Goal: Check status: Check status

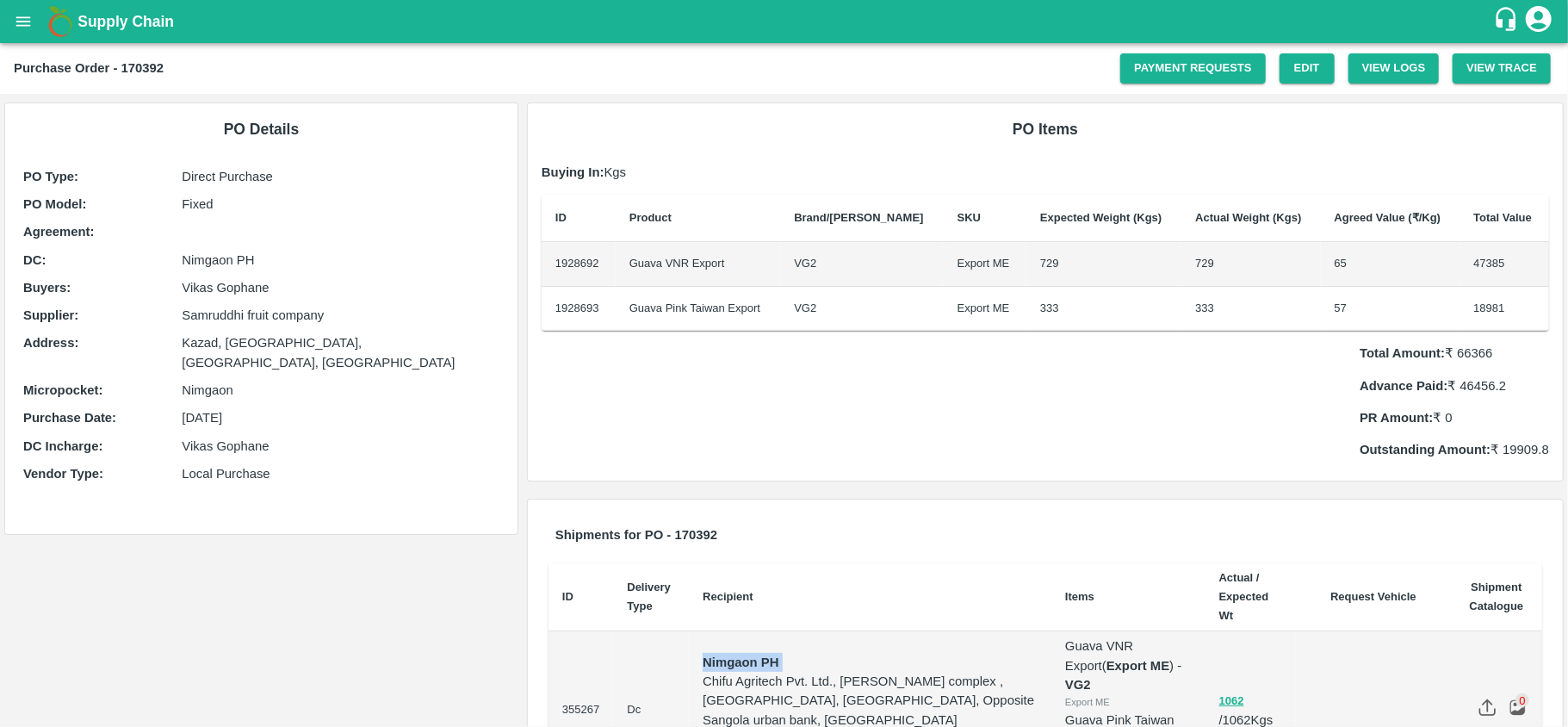
click at [21, 15] on icon "open drawer" at bounding box center [24, 22] width 19 height 19
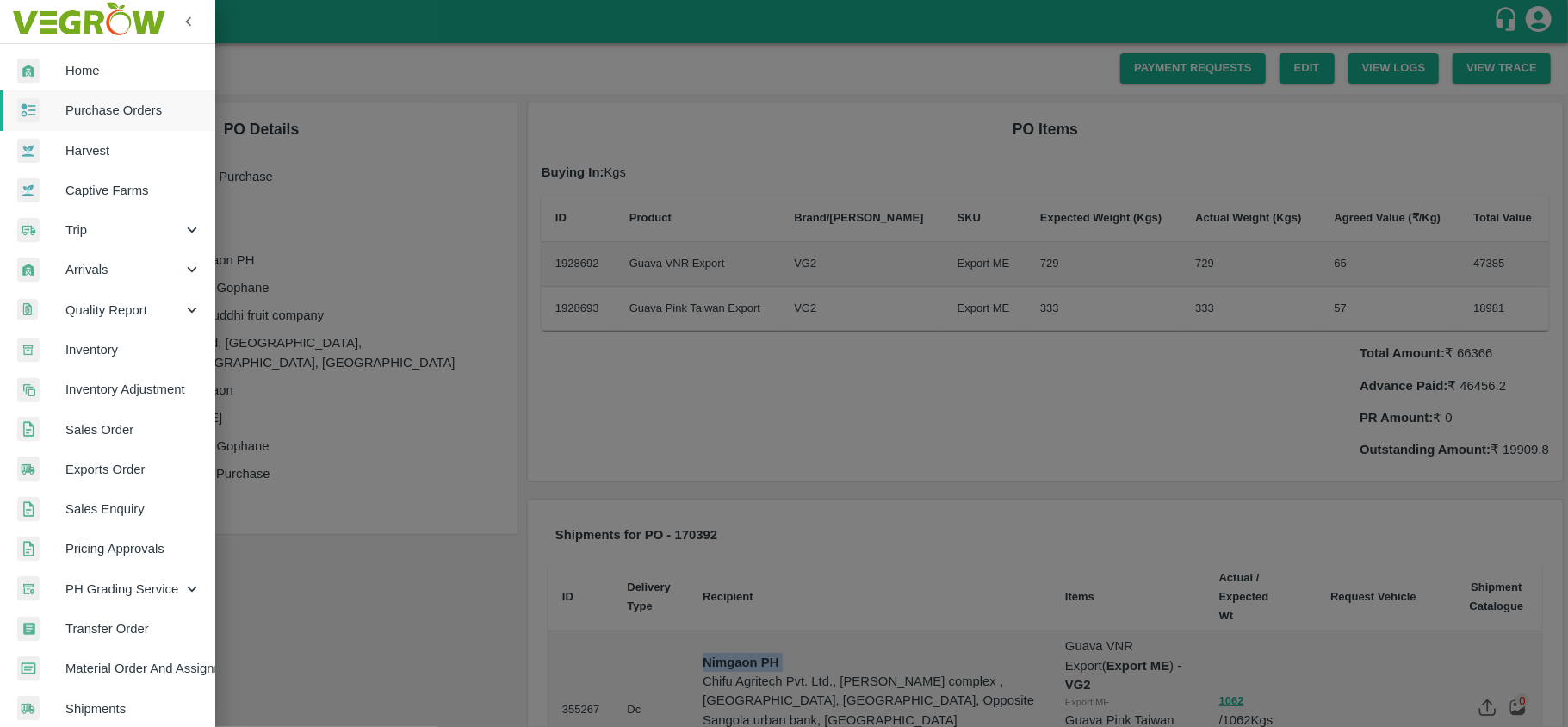
click at [104, 117] on span "Purchase Orders" at bounding box center [133, 110] width 136 height 19
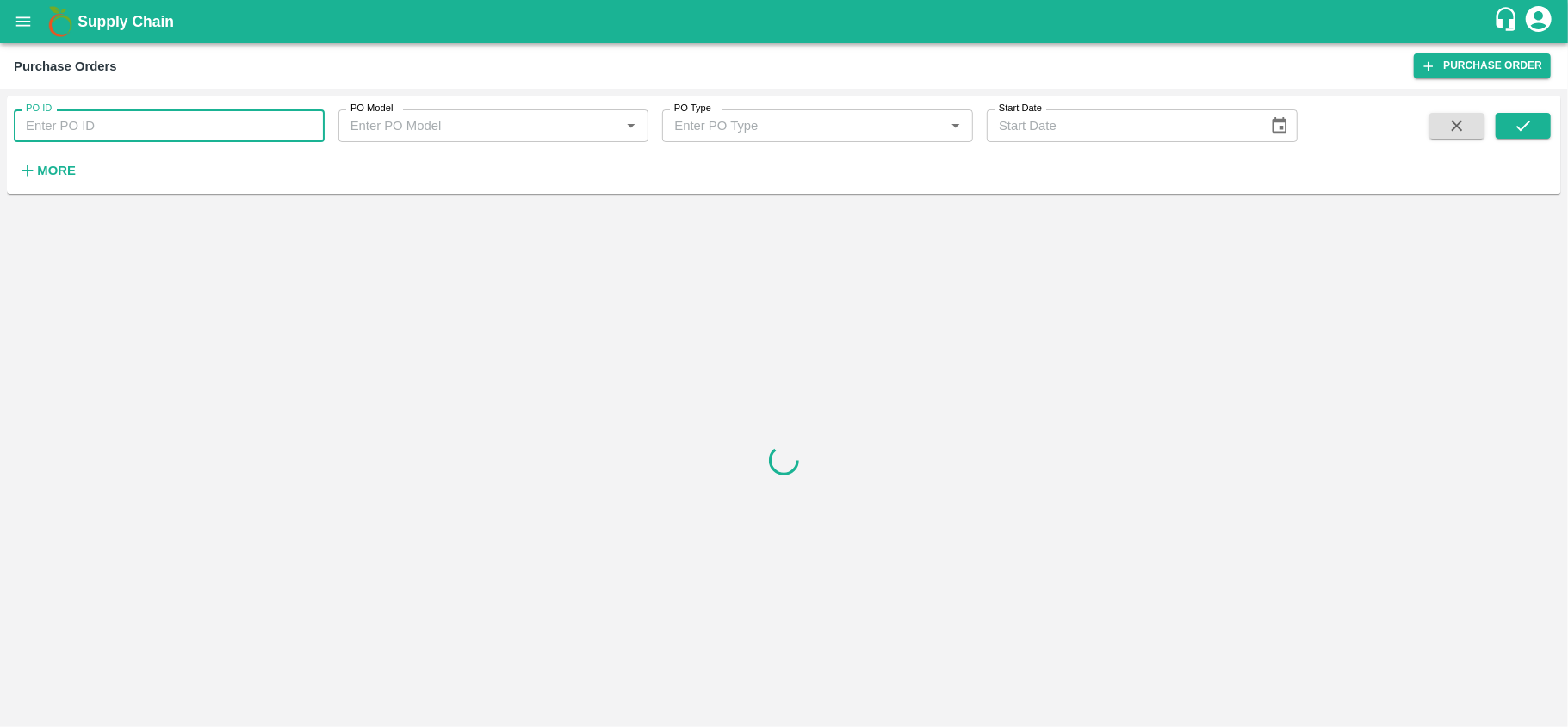
click at [107, 121] on input "PO ID" at bounding box center [170, 125] width 311 height 33
paste input "170392"
type input "170392"
click at [1516, 123] on icon "submit" at bounding box center [1523, 125] width 19 height 19
click at [1513, 129] on icon "submit" at bounding box center [1523, 125] width 19 height 19
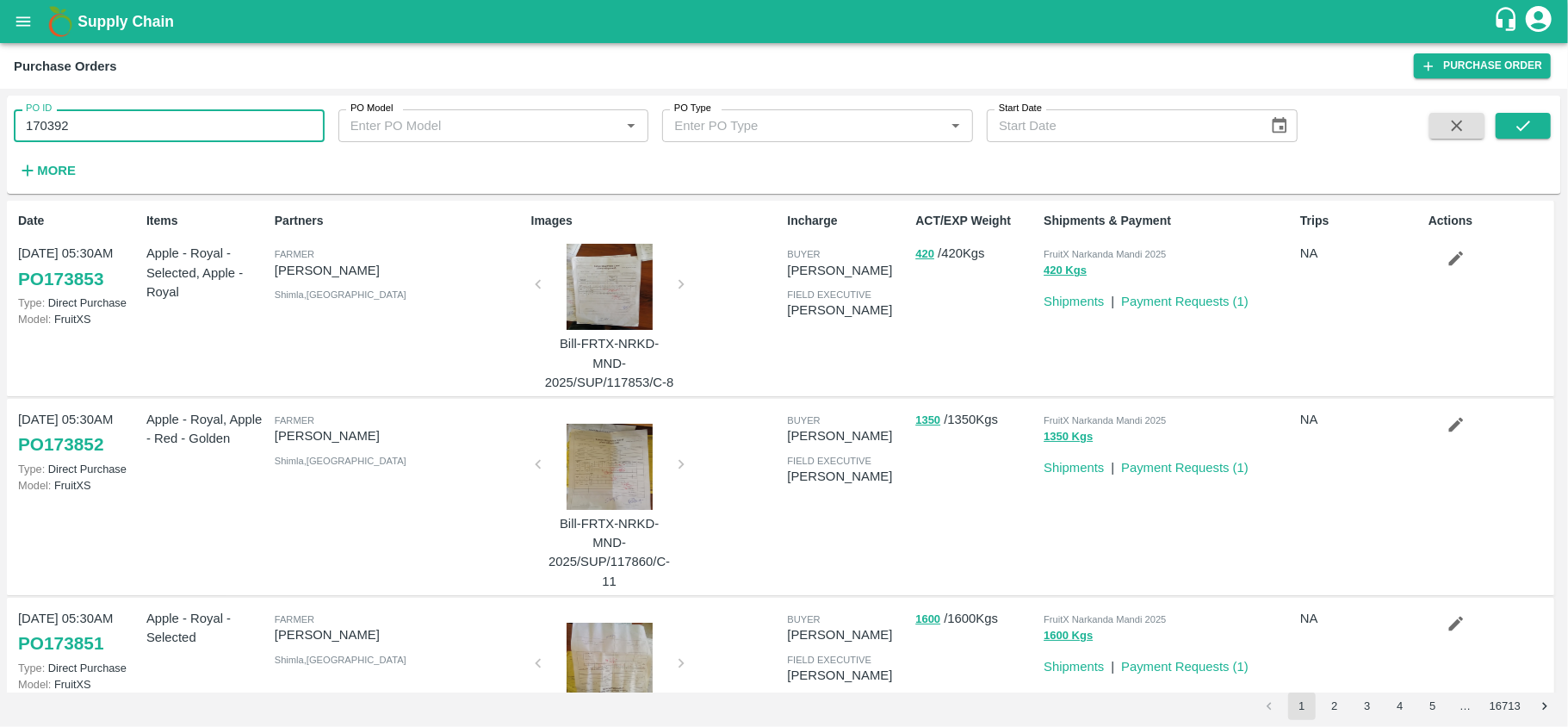
drag, startPoint x: 214, startPoint y: 129, endPoint x: 0, endPoint y: 176, distance: 219.1
click at [0, 176] on div "PO ID 170392 PO ID PO Model PO Model   * PO Type PO Type   * Start Date Start D…" at bounding box center [784, 407] width 1568 height 638
paste input "3"
type input "170393"
click at [1537, 119] on button "submit" at bounding box center [1523, 125] width 55 height 25
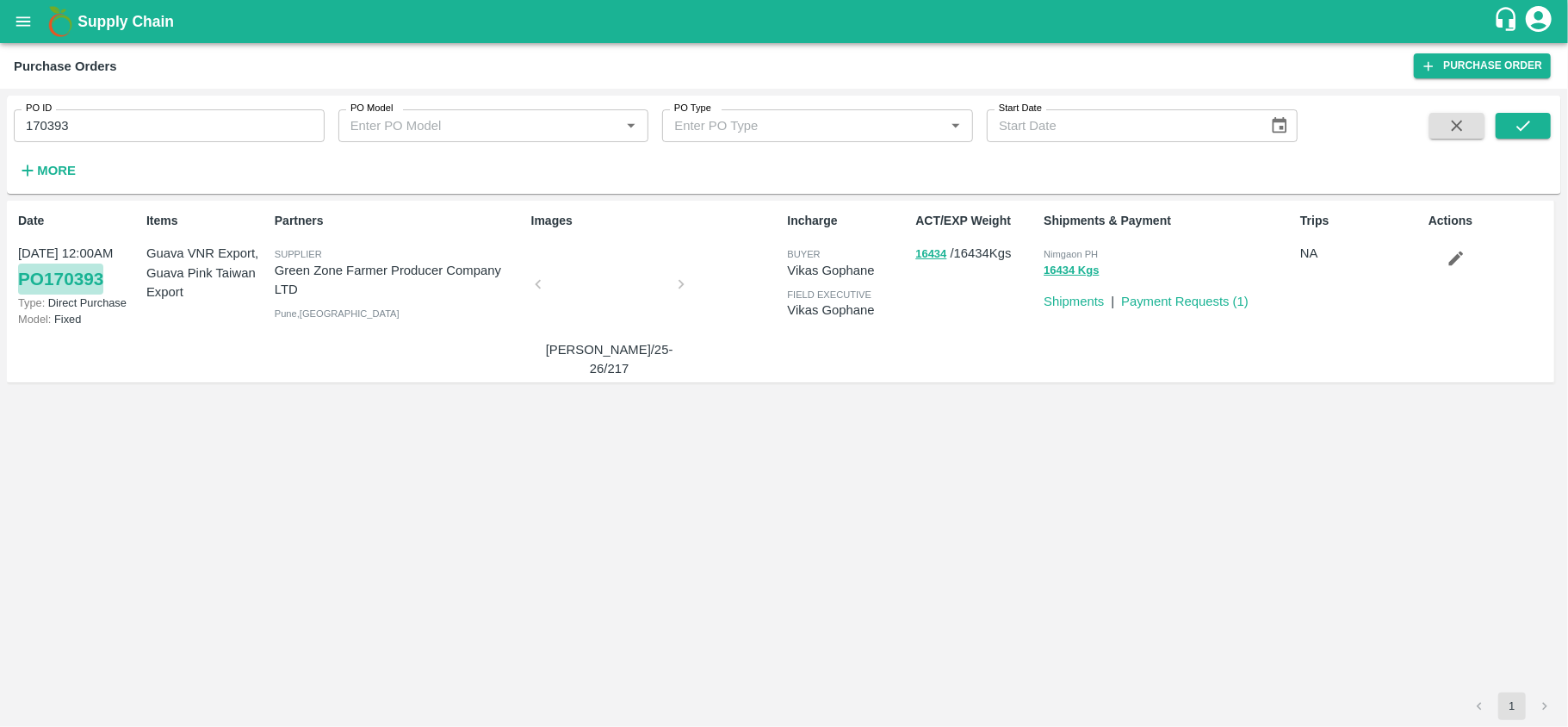
click at [94, 283] on link "PO 170393" at bounding box center [60, 278] width 85 height 31
